Goal: Task Accomplishment & Management: Manage account settings

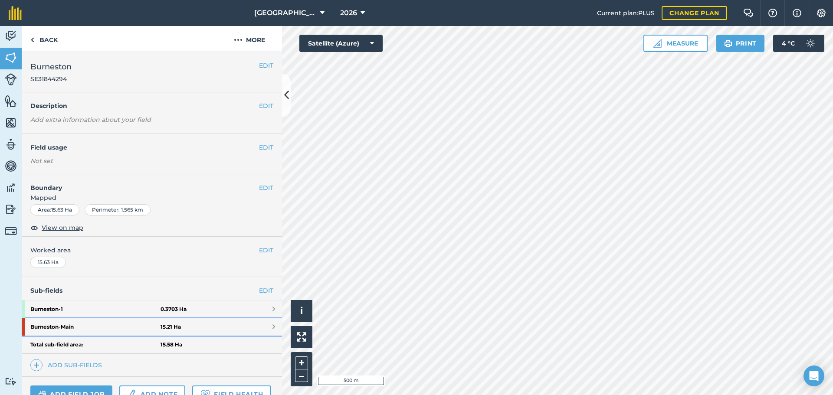
click at [76, 329] on strong "Burneston - Main" at bounding box center [95, 326] width 130 height 17
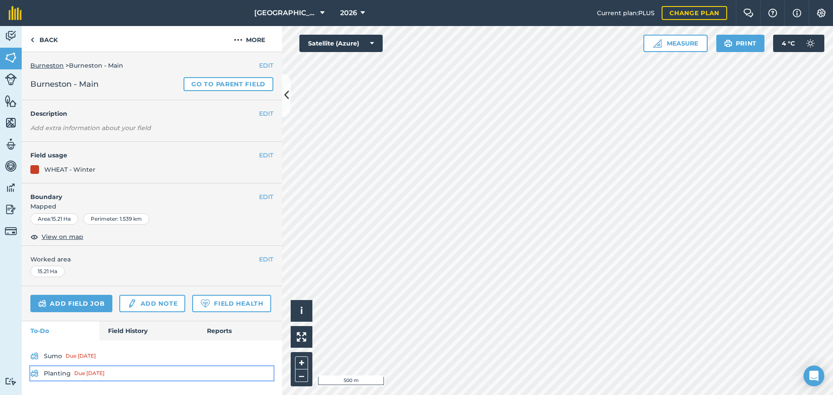
click at [95, 376] on div "Due [DATE]" at bounding box center [89, 373] width 30 height 7
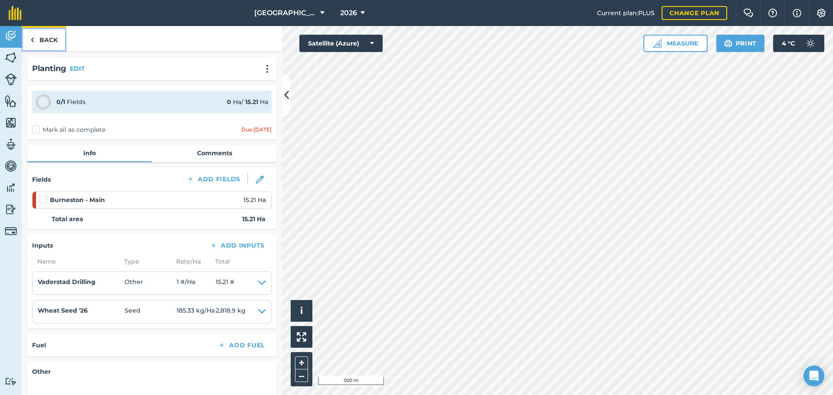
click at [41, 41] on link "Back" at bounding box center [44, 39] width 45 height 26
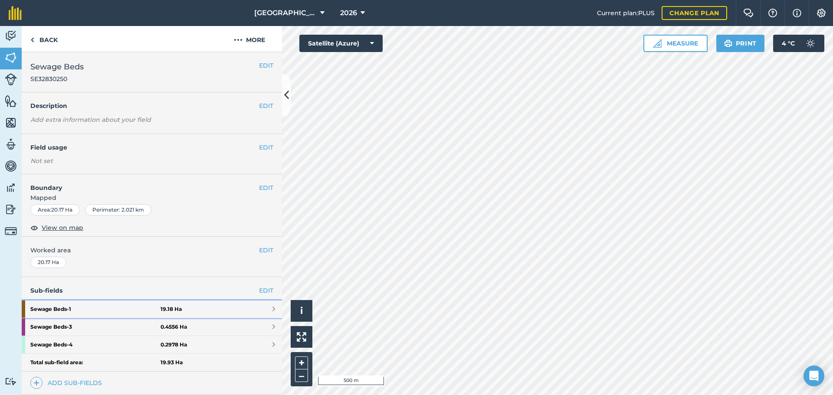
click at [38, 307] on strong "Sewage Beds - 1" at bounding box center [95, 309] width 130 height 17
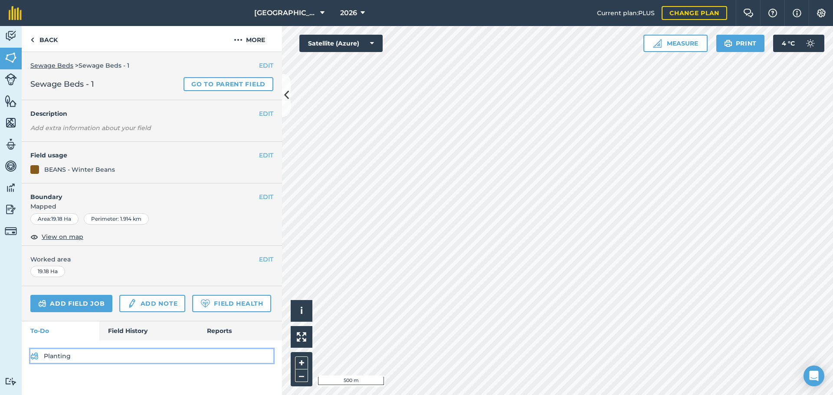
click at [64, 358] on link "Planting" at bounding box center [151, 356] width 243 height 14
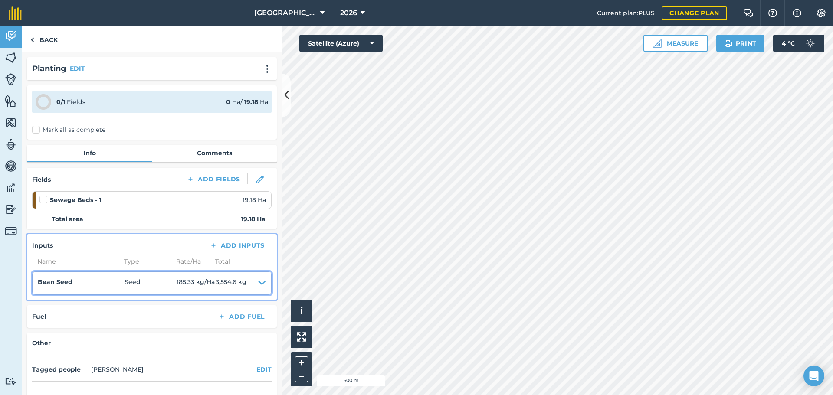
click at [259, 283] on icon at bounding box center [262, 283] width 8 height 12
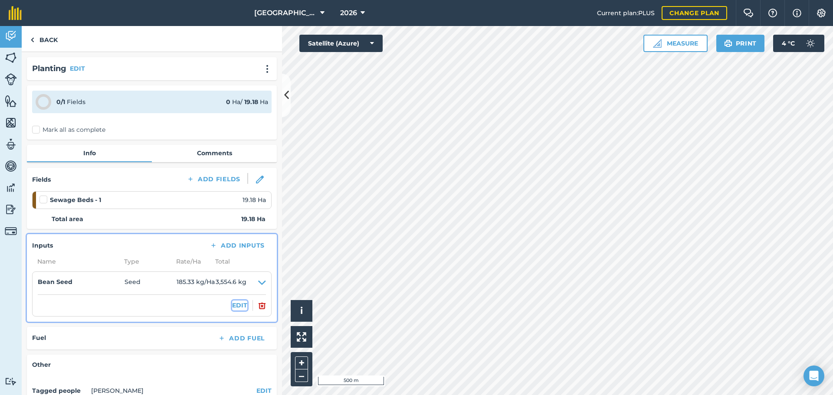
click at [238, 305] on button "EDIT" at bounding box center [239, 306] width 15 height 10
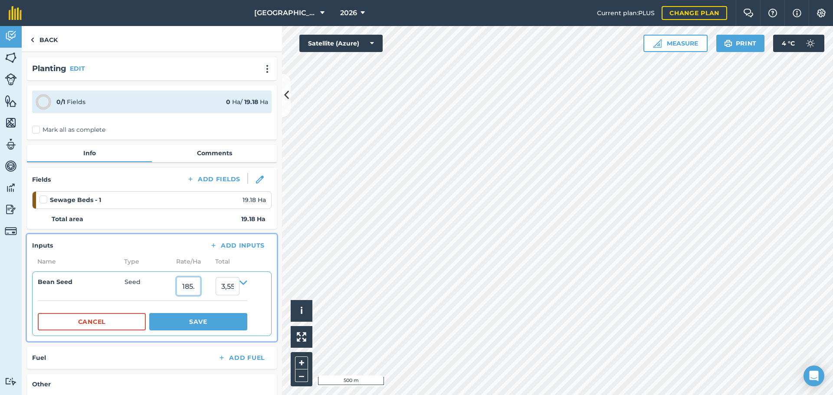
drag, startPoint x: 199, startPoint y: 285, endPoint x: 230, endPoint y: 290, distance: 30.8
click at [200, 285] on input "185.32904" at bounding box center [189, 286] width 24 height 18
type input "1"
type input "205"
type input "3,931.9"
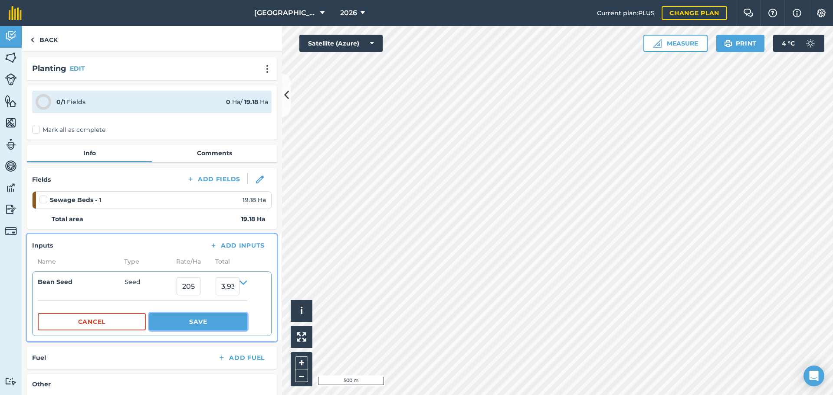
click at [194, 325] on button "Save" at bounding box center [198, 321] width 98 height 17
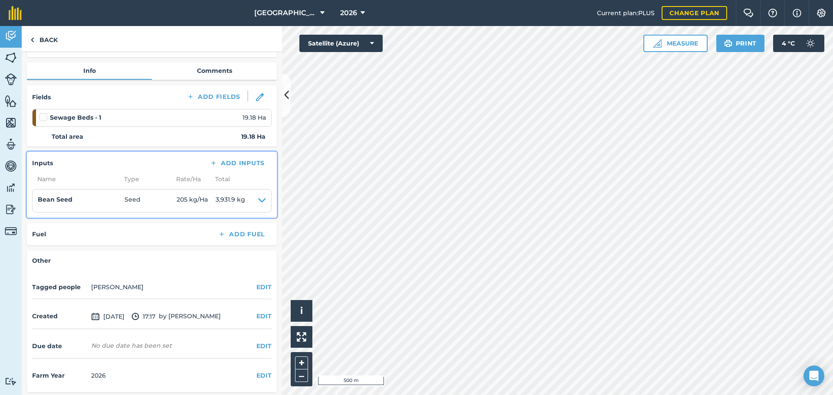
scroll to position [85, 0]
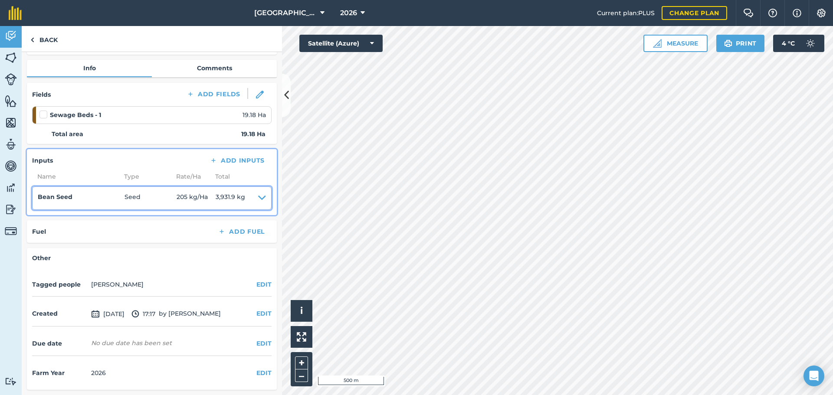
click at [258, 198] on icon at bounding box center [262, 198] width 8 height 12
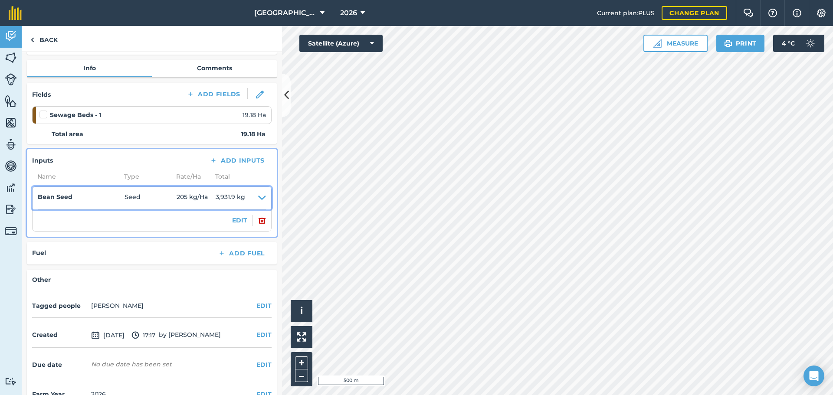
click at [185, 198] on span "205 kg / Ha" at bounding box center [196, 198] width 39 height 12
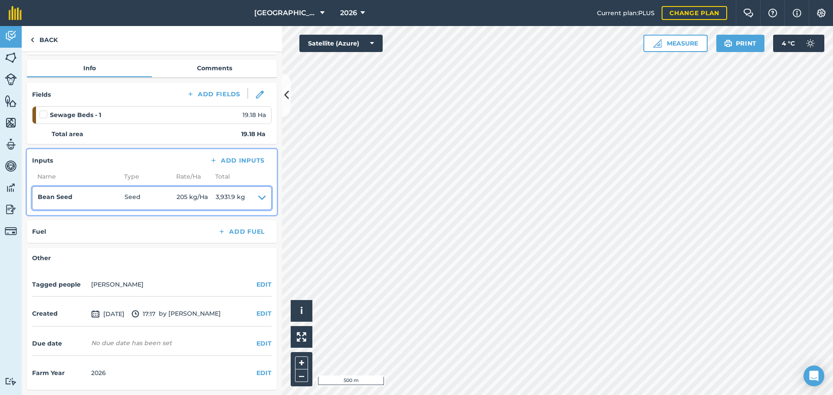
click at [258, 198] on icon at bounding box center [262, 198] width 8 height 12
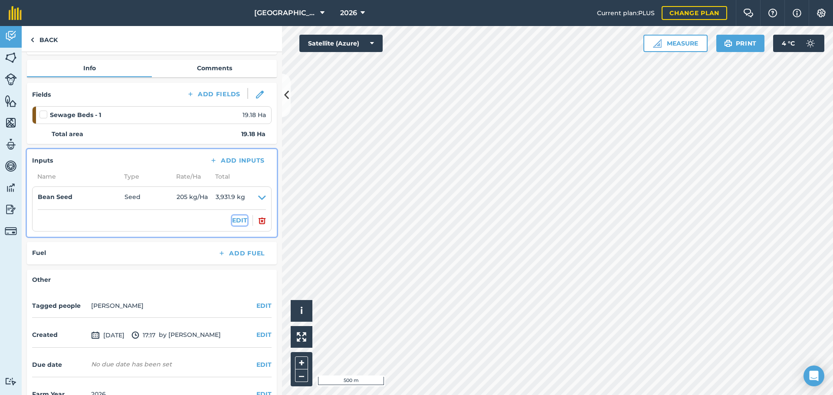
click at [237, 219] on button "EDIT" at bounding box center [239, 221] width 15 height 10
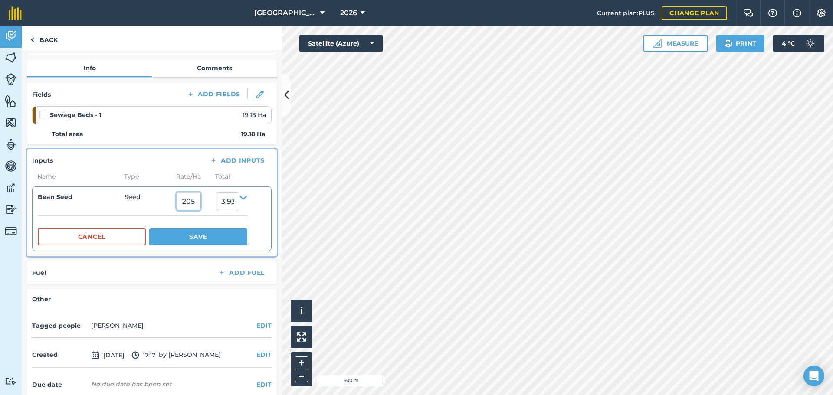
drag, startPoint x: 196, startPoint y: 203, endPoint x: 202, endPoint y: 202, distance: 6.2
click at [199, 203] on input "205" at bounding box center [189, 201] width 24 height 18
type input "210"
type input "4,027.7999999999997"
click at [195, 235] on button "Save" at bounding box center [198, 236] width 98 height 17
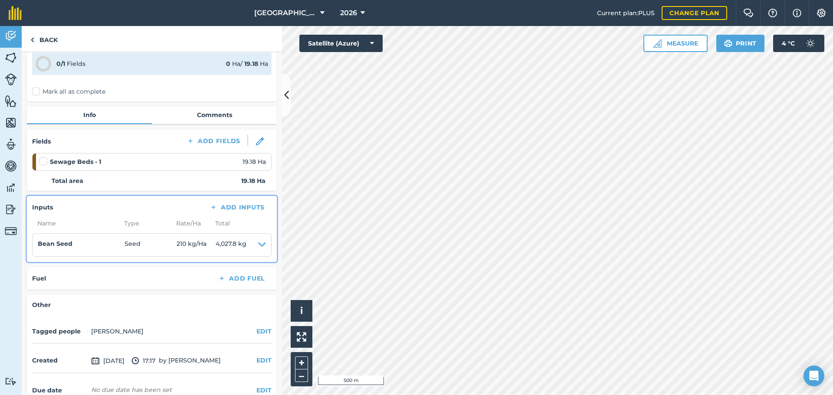
scroll to position [0, 0]
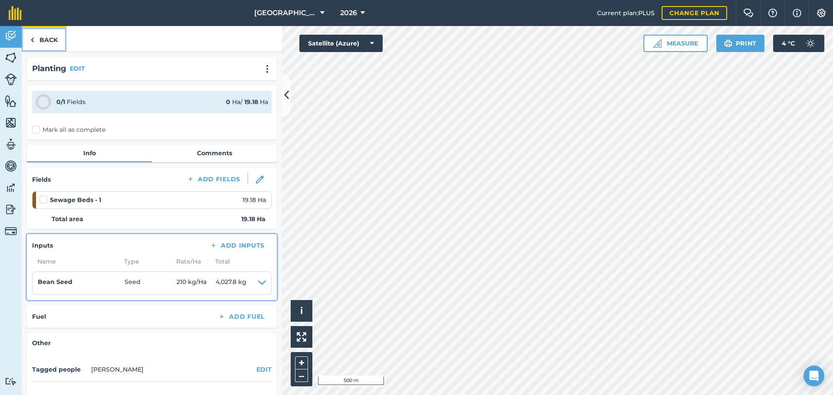
click at [46, 42] on link "Back" at bounding box center [44, 39] width 45 height 26
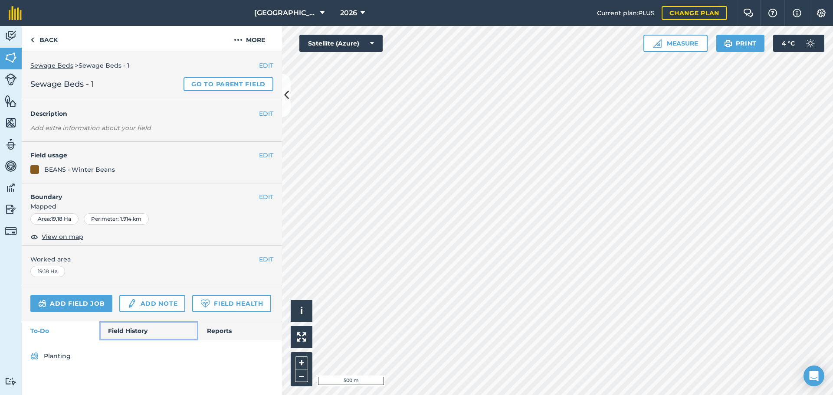
click at [145, 331] on link "Field History" at bounding box center [148, 330] width 98 height 19
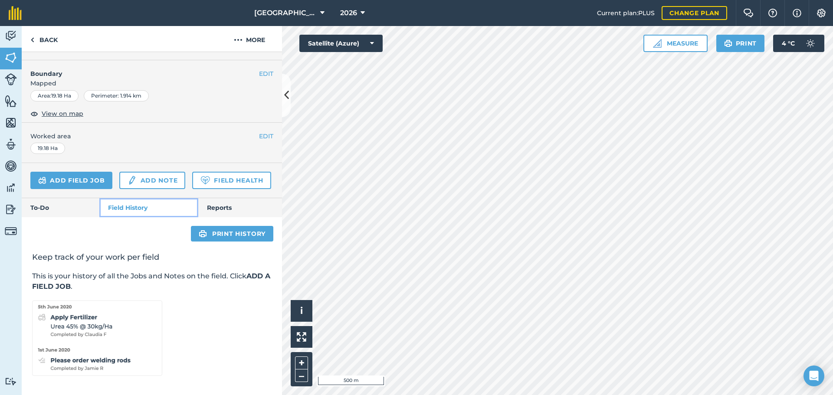
scroll to position [148, 0]
click at [58, 207] on link "To-Do" at bounding box center [61, 207] width 78 height 19
